Goal: Task Accomplishment & Management: Complete application form

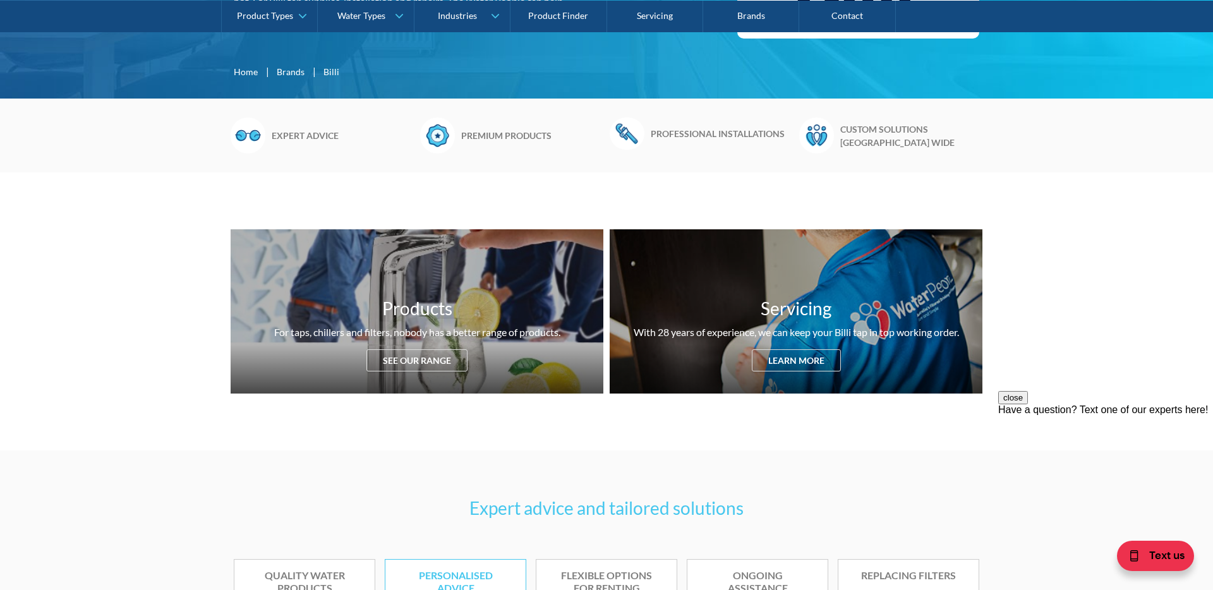
scroll to position [326, 0]
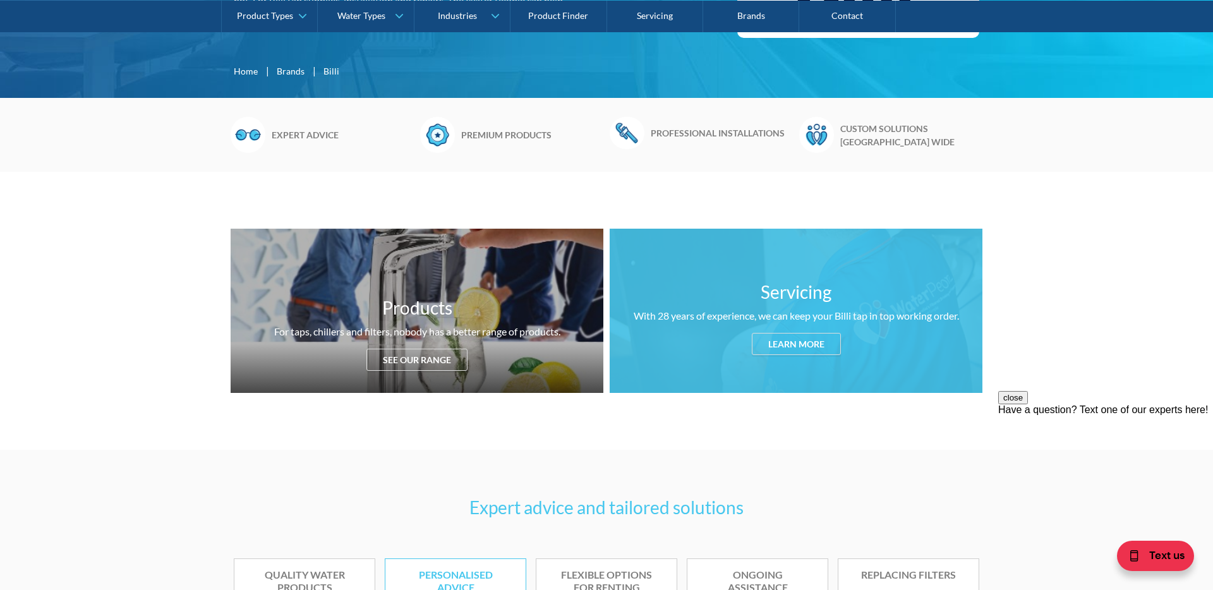
click at [810, 349] on div "Learn more" at bounding box center [796, 344] width 89 height 22
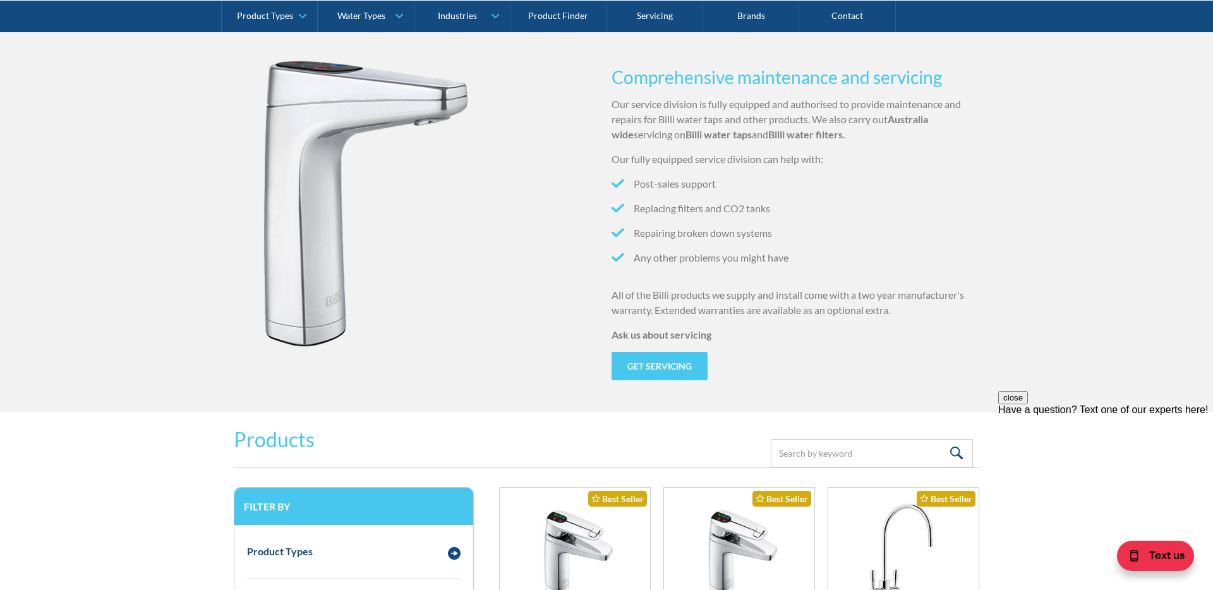
scroll to position [1256, 0]
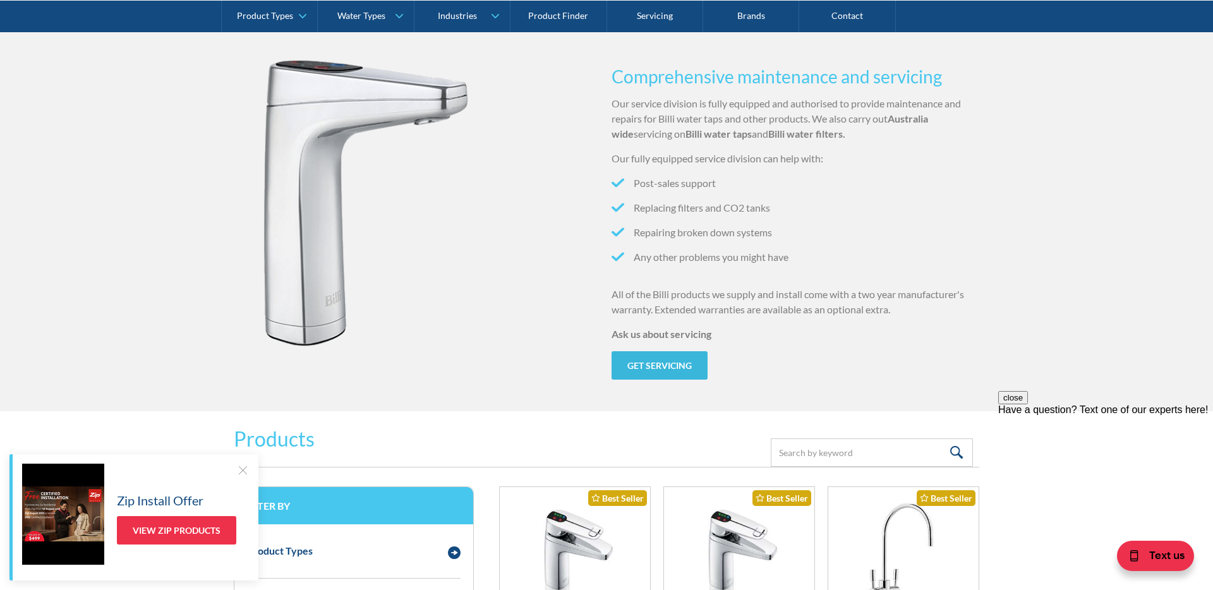
click at [639, 353] on link "Get servicing" at bounding box center [659, 365] width 96 height 28
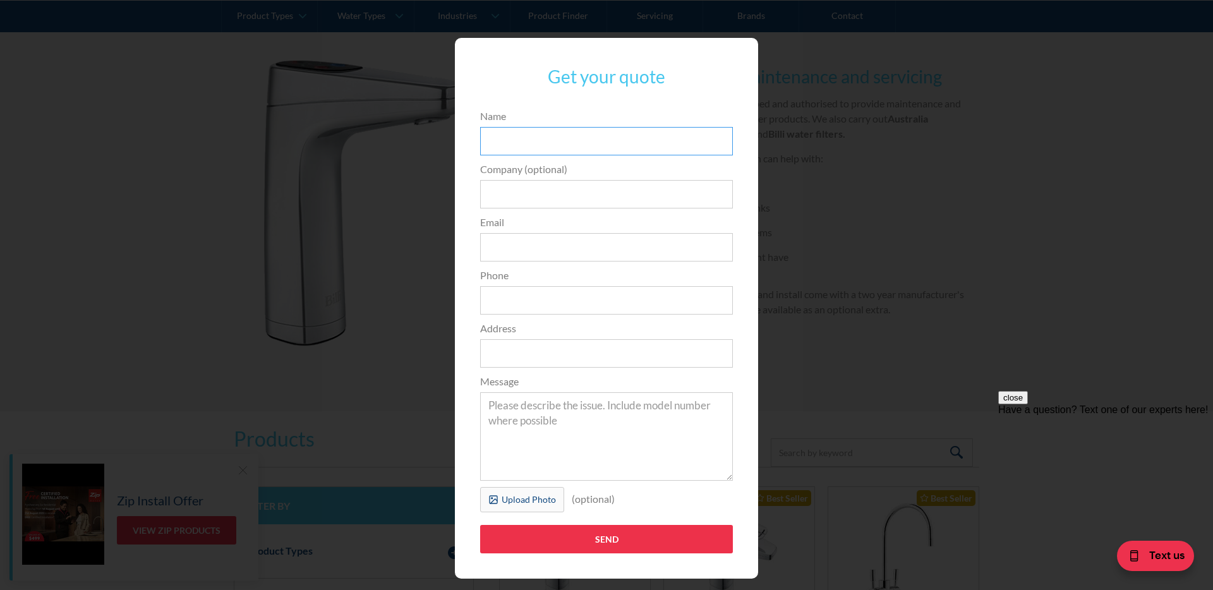
click at [530, 141] on input "Name" at bounding box center [606, 141] width 253 height 28
type input "A"
type input "Seren Etlik"
click at [543, 193] on input "Company (optional)" at bounding box center [606, 194] width 253 height 28
type input "Infinite Support"
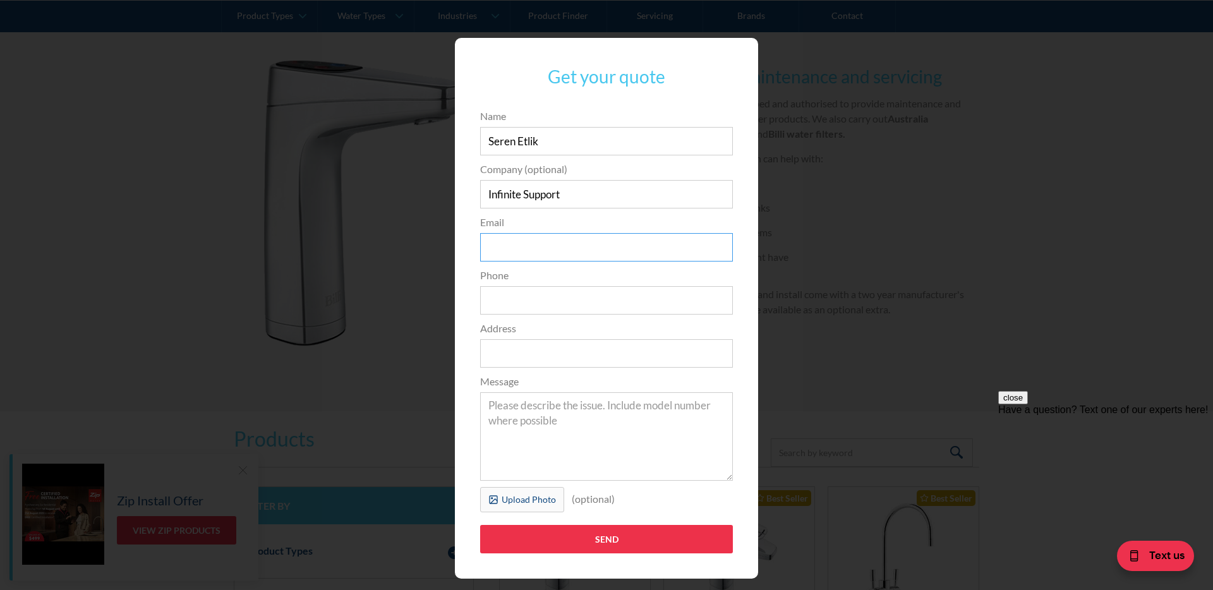
click at [582, 238] on input "Email" at bounding box center [606, 247] width 253 height 28
type input "info@infinitesupport.com.au"
click at [571, 311] on input "Phone" at bounding box center [606, 300] width 253 height 28
type input "0412570769"
click at [555, 363] on input "Address" at bounding box center [606, 353] width 253 height 28
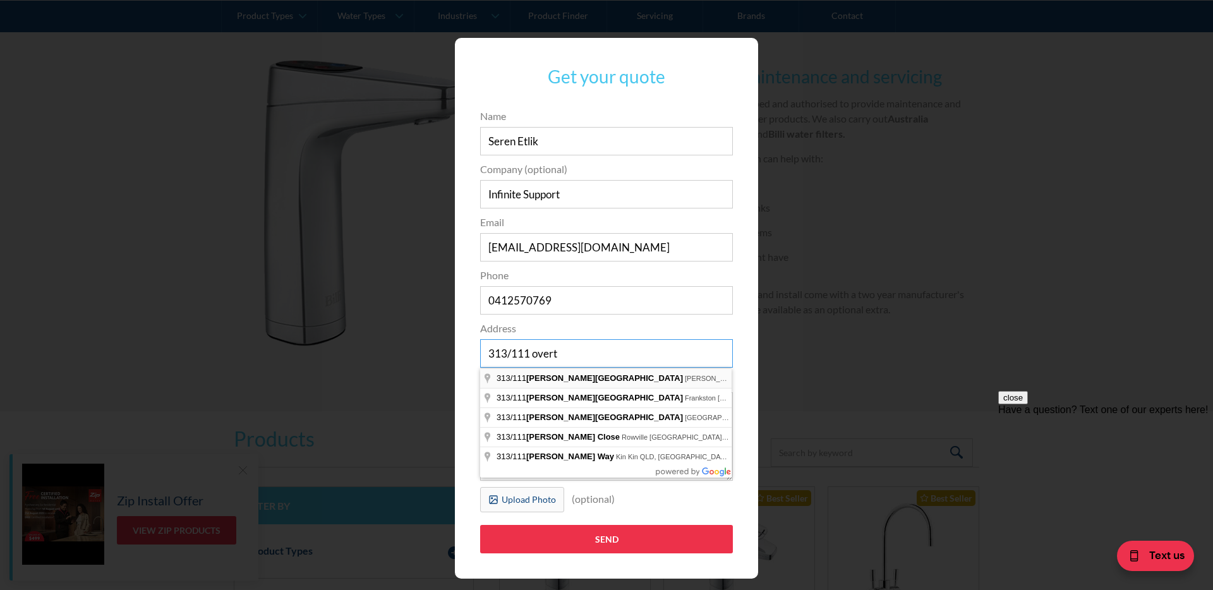
type input "313/111 overt"
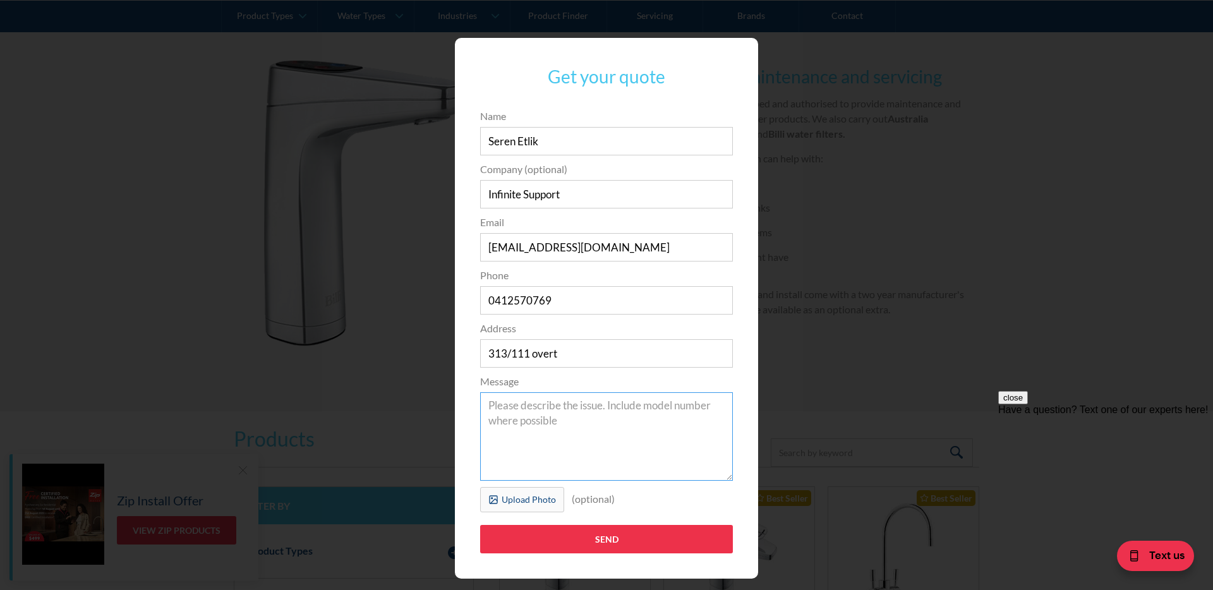
click at [572, 418] on textarea "Message" at bounding box center [606, 436] width 253 height 88
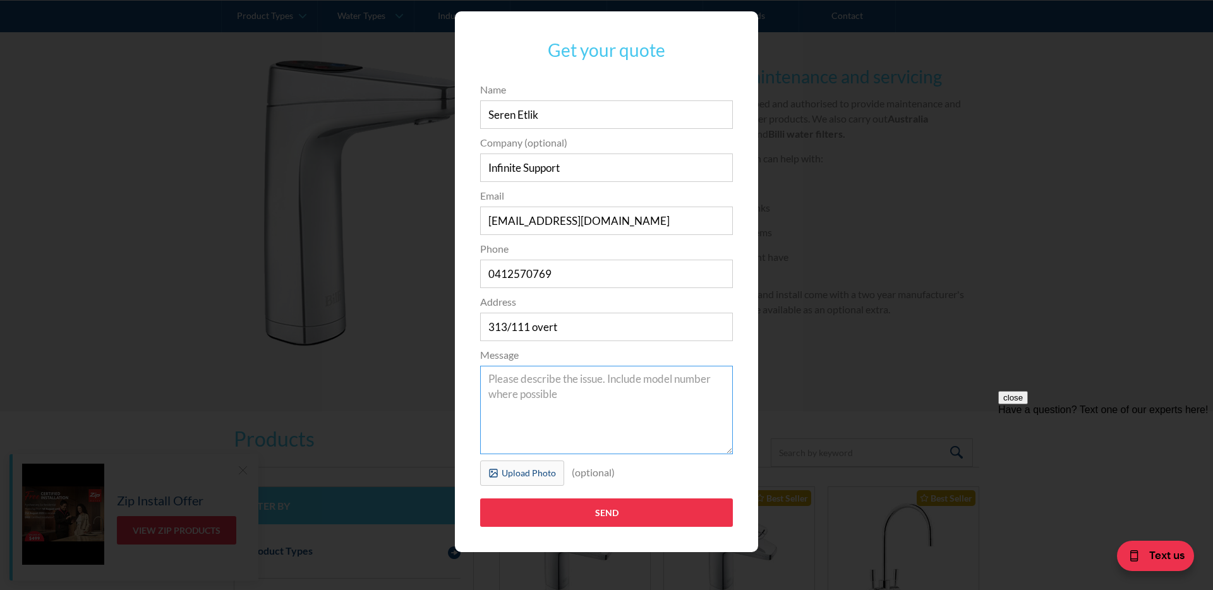
scroll to position [23, 0]
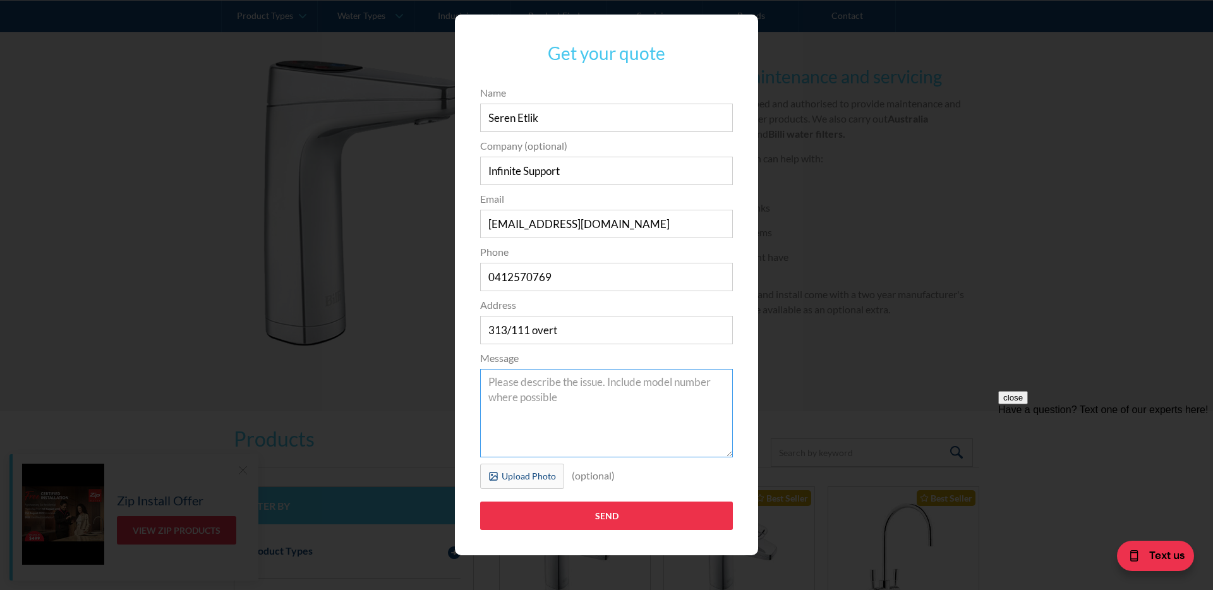
click at [623, 405] on textarea "Message" at bounding box center [606, 413] width 253 height 88
click at [536, 473] on div "Upload Photo" at bounding box center [529, 475] width 54 height 13
click at [520, 461] on form "Name Seren Etlik Company (optional) Infinite Support Email info@infinitesupport…" at bounding box center [606, 313] width 265 height 457
click at [519, 483] on label "Upload Photo" at bounding box center [522, 476] width 84 height 25
click at [581, 430] on textarea "Message" at bounding box center [606, 413] width 253 height 88
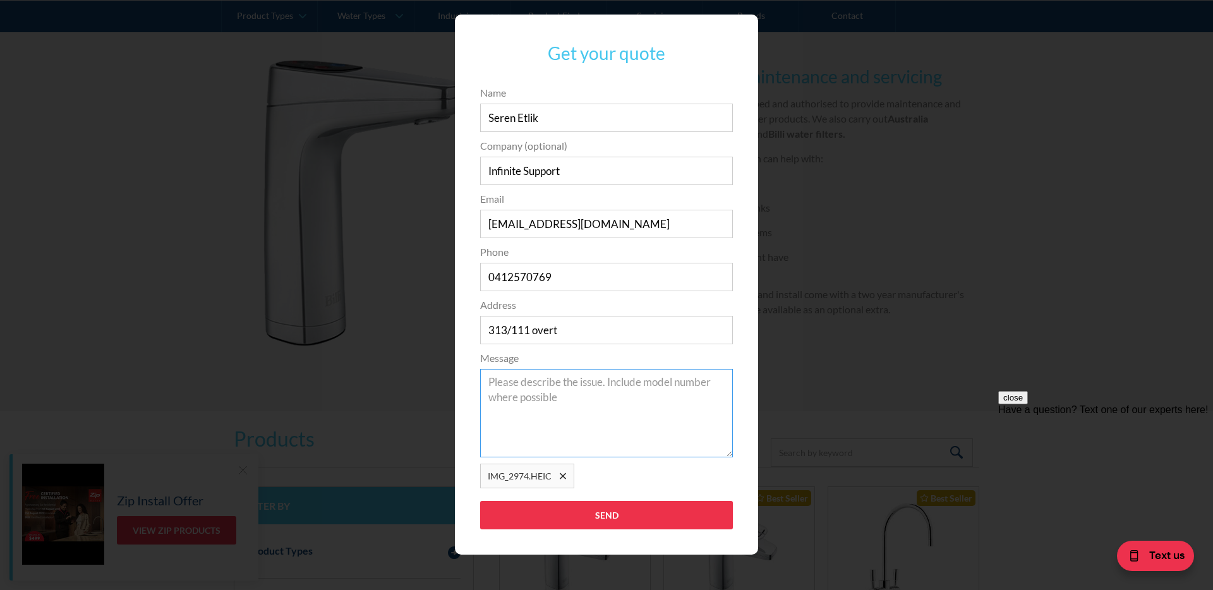
click at [581, 430] on textarea "Message" at bounding box center [606, 413] width 253 height 88
click at [581, 430] on textarea "not" at bounding box center [606, 413] width 253 height 88
click at [629, 383] on textarea "not dispensing water, fault LEd flashing" at bounding box center [606, 413] width 253 height 88
click at [694, 386] on textarea "not dispensing water, fault LED flashing" at bounding box center [606, 413] width 253 height 88
click at [625, 404] on textarea "not dispensing water, fault LED flashing, location number 205222" at bounding box center [606, 413] width 253 height 88
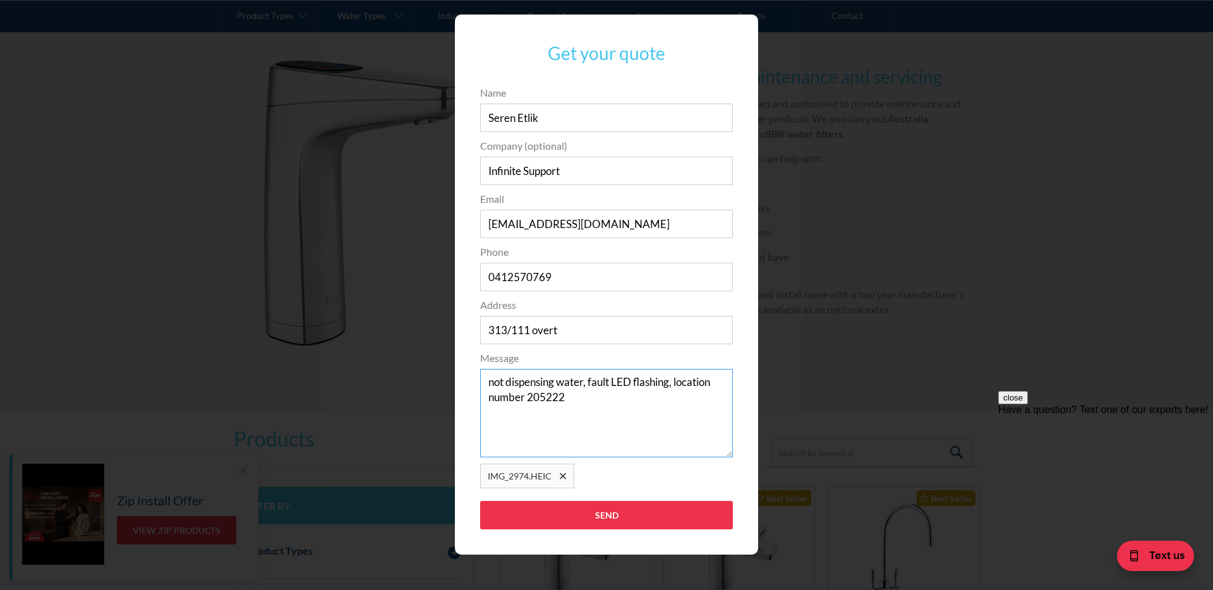
click at [625, 404] on textarea "not dispensing water, fault LED flashing, location number 205222" at bounding box center [606, 413] width 253 height 88
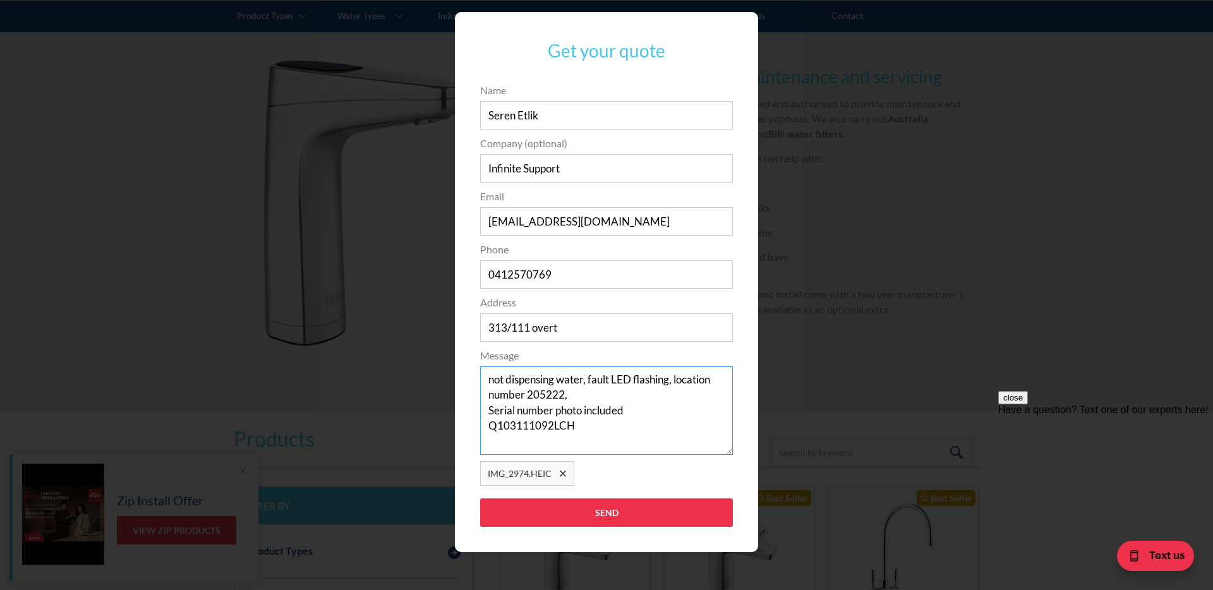
click at [491, 383] on textarea "not dispensing water, fault LED flashing, location number 205222, Serial number…" at bounding box center [606, 410] width 253 height 88
click at [491, 383] on textarea "Good morning, The dispenser inot dispensing water, fault LED flashing, location…" at bounding box center [606, 410] width 253 height 88
click at [629, 383] on textarea "Good morning, The dispenser inot dispensing water, fault LED flashing, location…" at bounding box center [606, 410] width 253 height 88
click at [601, 397] on textarea "Good morning, The dispenser is not dispensing water, fault LED flashing, locati…" at bounding box center [606, 410] width 253 height 88
type textarea "Good morning, The dispenser is not dispensing water, fault LED flashing, locati…"
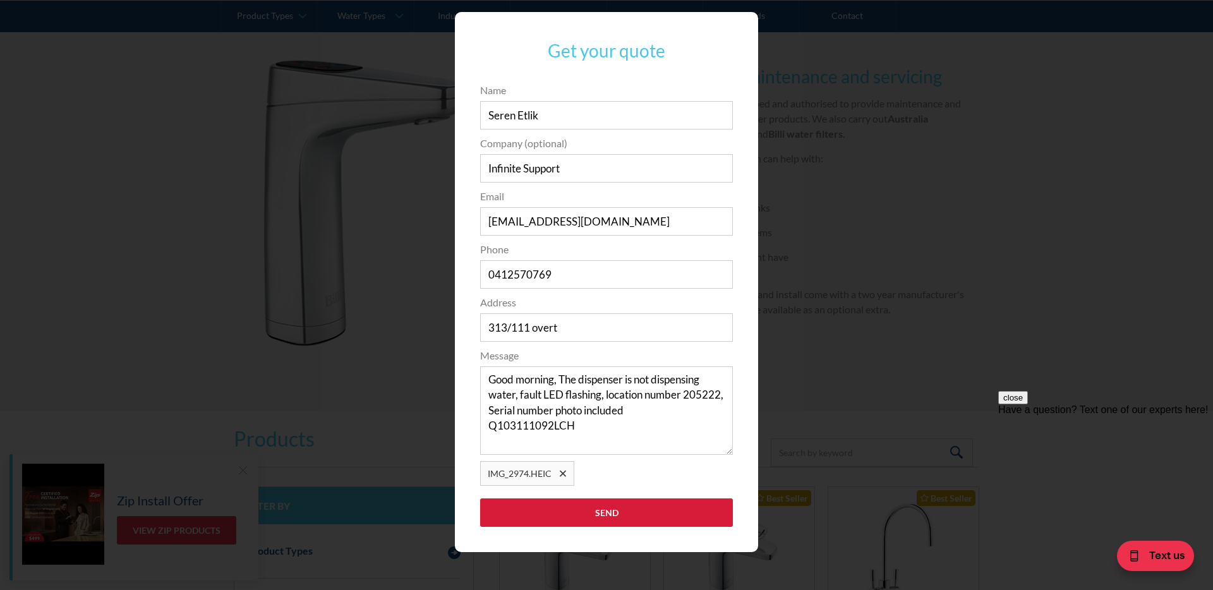
click at [592, 512] on input "Send" at bounding box center [606, 512] width 253 height 28
